Goal: Information Seeking & Learning: Learn about a topic

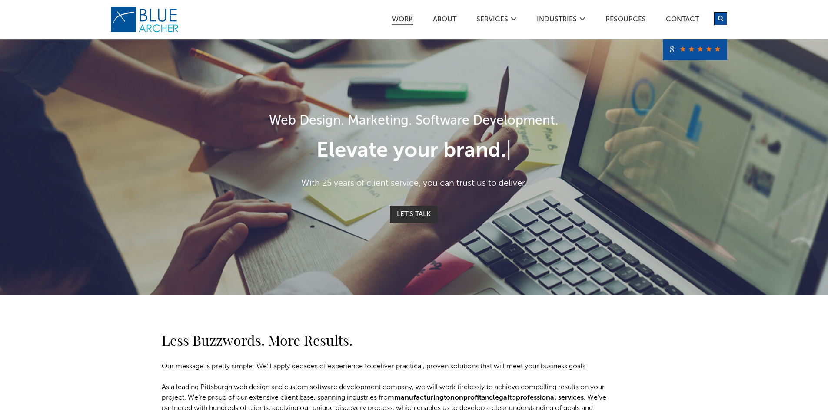
click at [401, 18] on link "Work" at bounding box center [402, 20] width 22 height 9
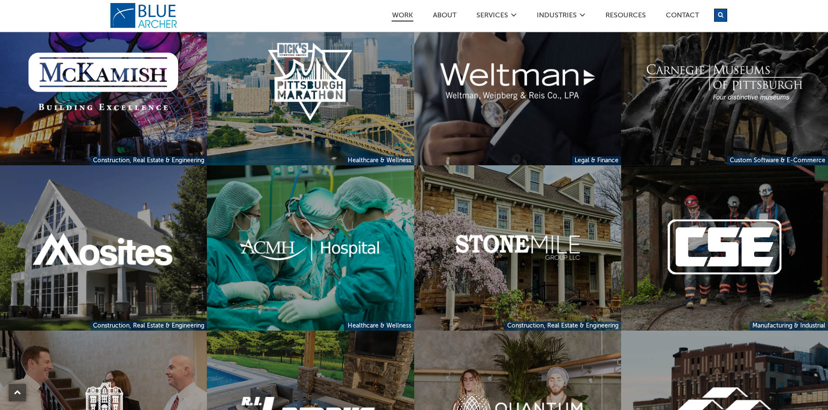
scroll to position [1607, 0]
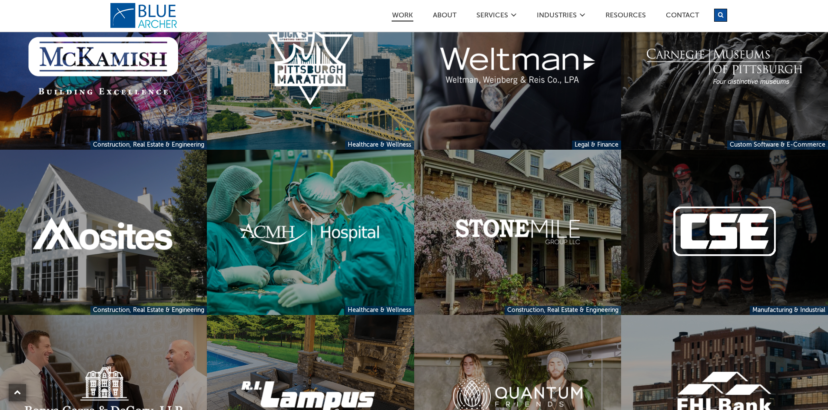
click at [739, 252] on link at bounding box center [724, 233] width 207 height 166
